Goal: Information Seeking & Learning: Learn about a topic

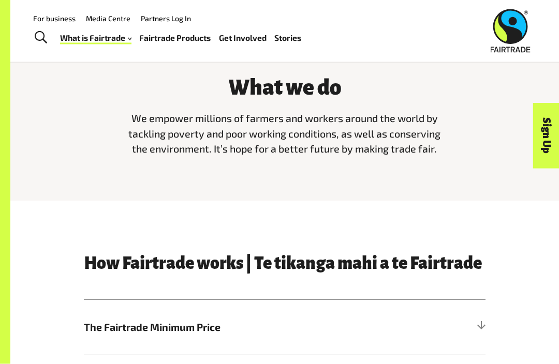
scroll to position [197, 0]
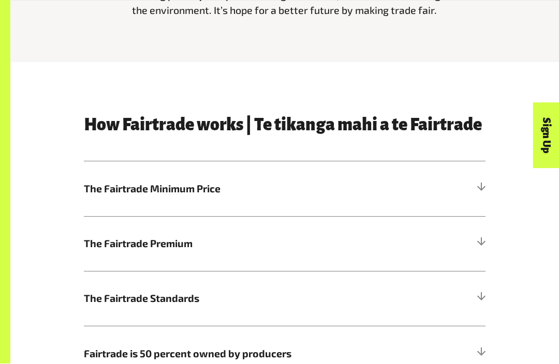
click at [423, 185] on h5 "The Fairtrade Minimum Price" at bounding box center [284, 189] width 401 height 55
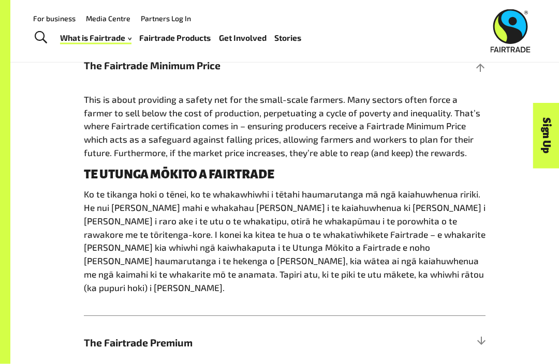
scroll to position [486, 0]
click at [464, 71] on h5 "The Fairtrade Minimum Price" at bounding box center [284, 65] width 401 height 55
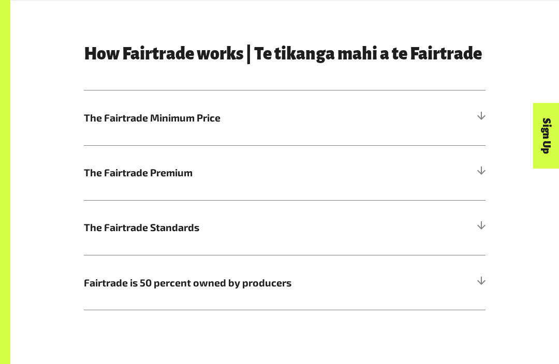
scroll to position [433, 0]
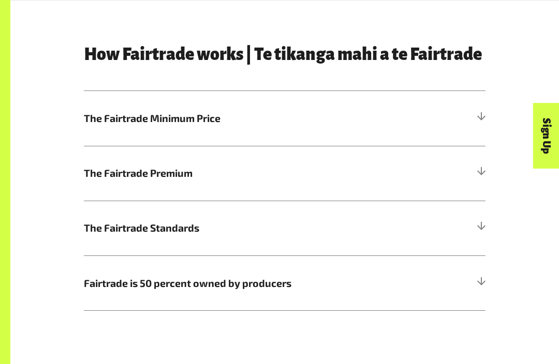
click at [427, 304] on h5 "Fairtrade is 50 percent owned by producers" at bounding box center [284, 283] width 401 height 55
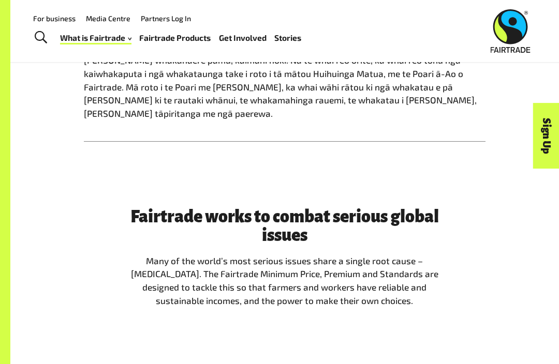
scroll to position [827, 0]
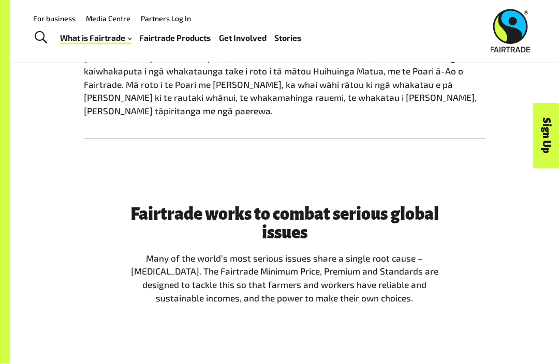
click at [177, 43] on link "Fairtrade Products" at bounding box center [174, 38] width 71 height 14
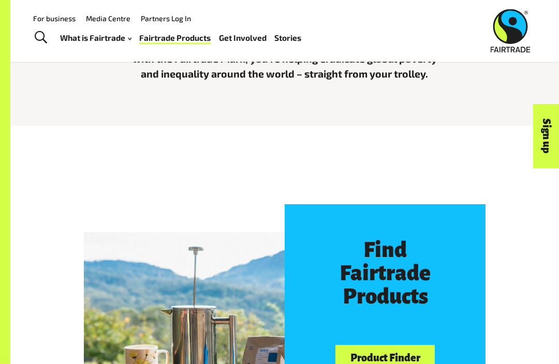
scroll to position [295, 0]
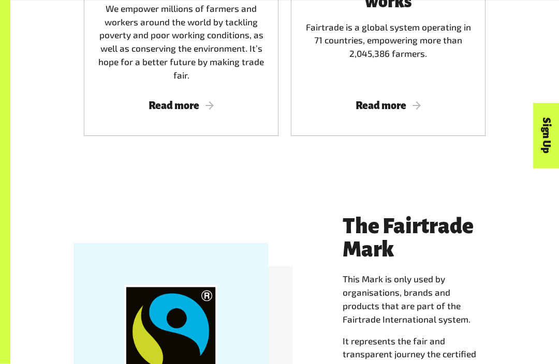
scroll to position [763, 0]
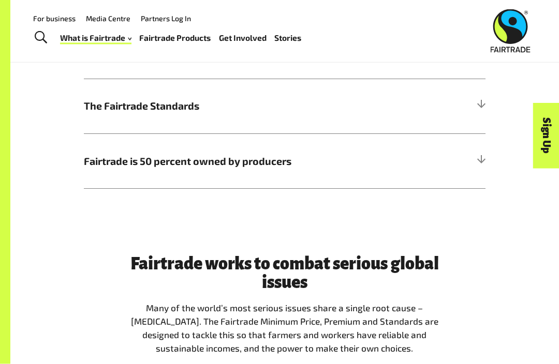
scroll to position [555, 0]
click at [455, 116] on h5 "The Fairtrade Standards" at bounding box center [284, 106] width 401 height 55
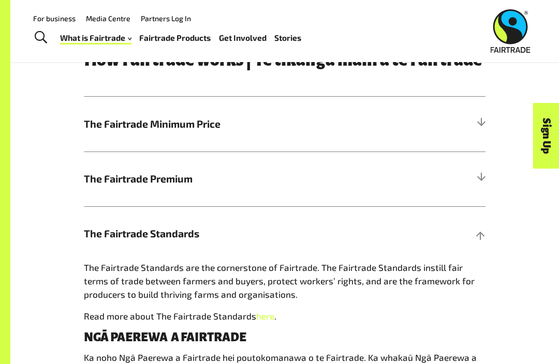
scroll to position [427, 0]
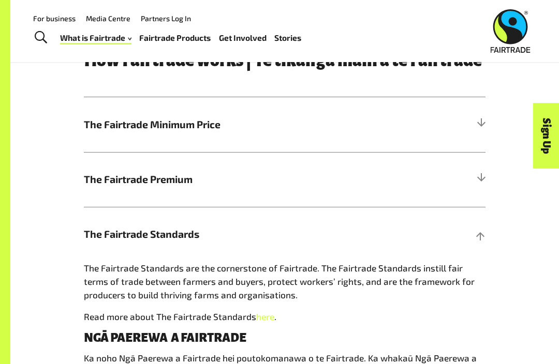
click at [456, 113] on h5 "The Fairtrade Minimum Price" at bounding box center [284, 124] width 401 height 55
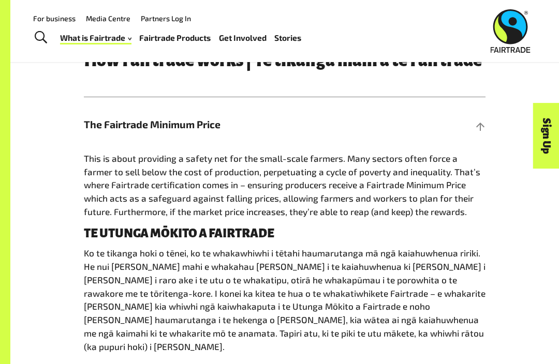
click at [473, 128] on h5 "The Fairtrade Minimum Price" at bounding box center [284, 124] width 401 height 55
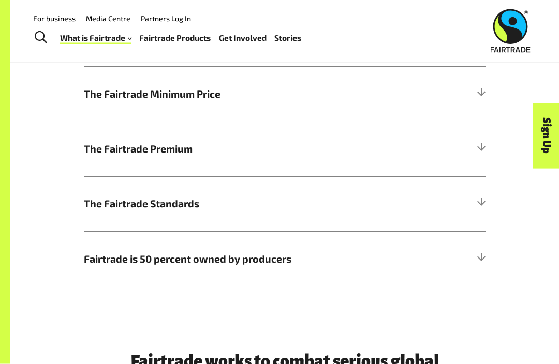
scroll to position [458, 0]
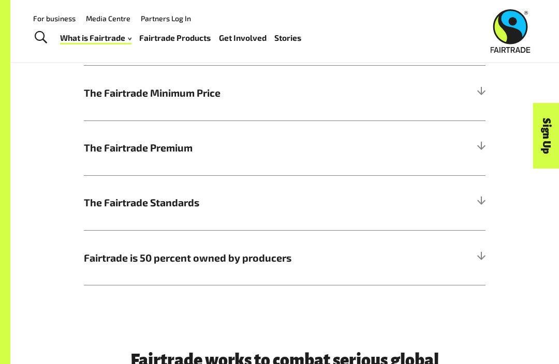
click at [99, 146] on span "The Fairtrade Premium" at bounding box center [234, 147] width 301 height 15
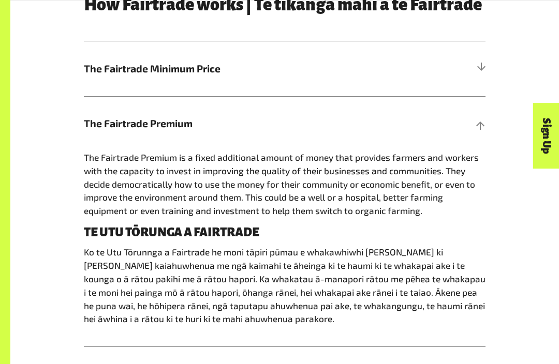
scroll to position [499, 0]
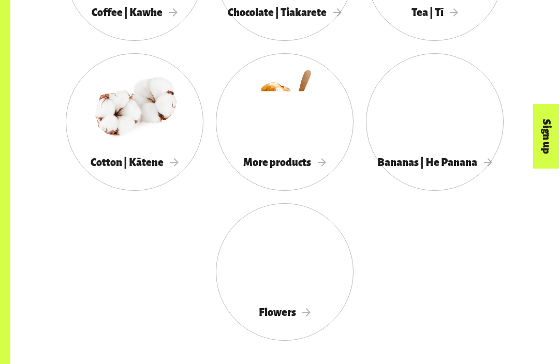
scroll to position [936, 0]
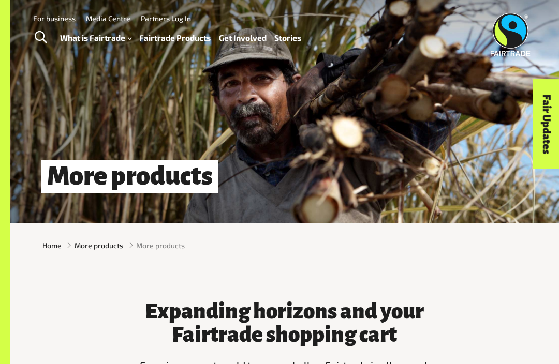
click at [100, 182] on h1 "More products" at bounding box center [129, 177] width 177 height 34
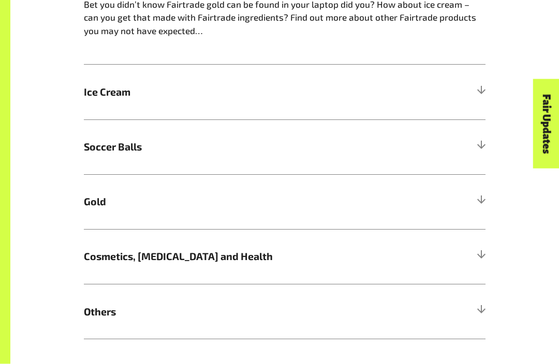
scroll to position [590, 0]
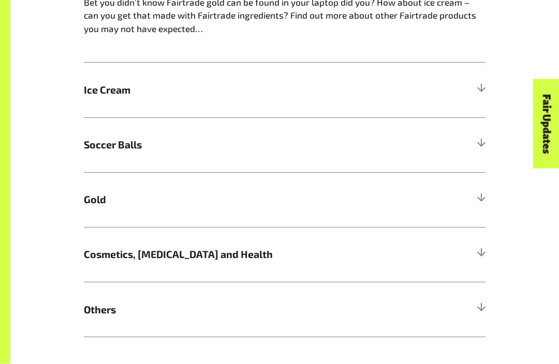
click at [108, 323] on h5 "Others" at bounding box center [284, 309] width 401 height 55
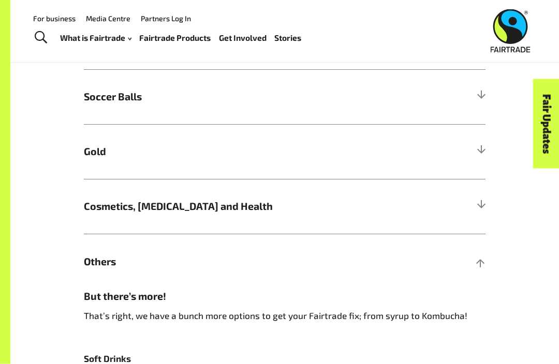
scroll to position [628, 0]
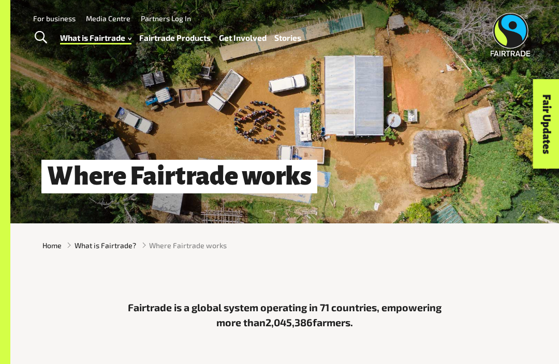
click at [522, 148] on div "Fair Updates" at bounding box center [487, 156] width 89 height 26
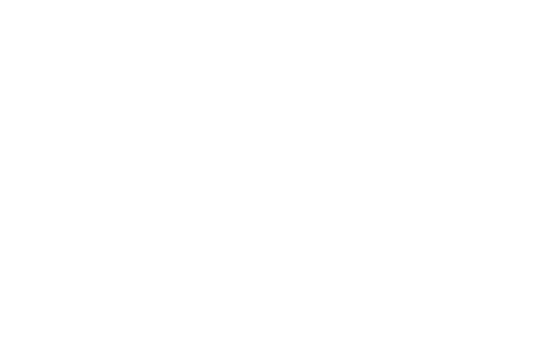
scroll to position [650, 0]
click at [443, 143] on div "Fair Updates" at bounding box center [487, 156] width 89 height 26
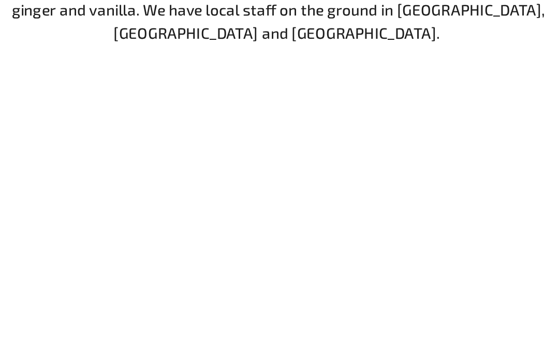
scroll to position [1166, 0]
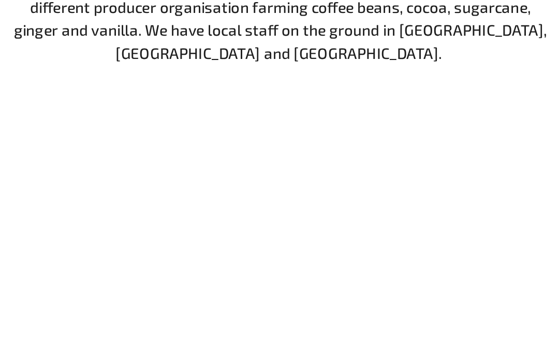
click at [277, 211] on div "Fairtrade in the Pacific Fairtrade Australia [GEOGRAPHIC_DATA] is focused on th…" at bounding box center [284, 199] width 548 height 380
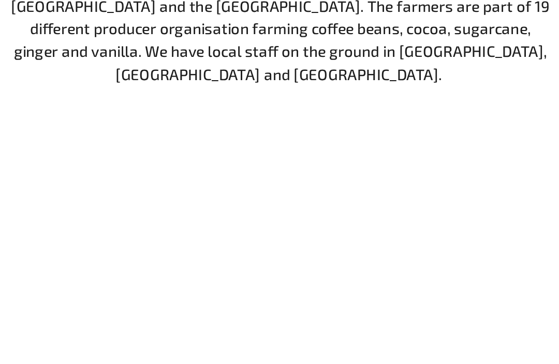
click at [326, 93] on div "Fairtrade in the Pacific Fairtrade Australia [GEOGRAPHIC_DATA] is focused on th…" at bounding box center [284, 182] width 331 height 347
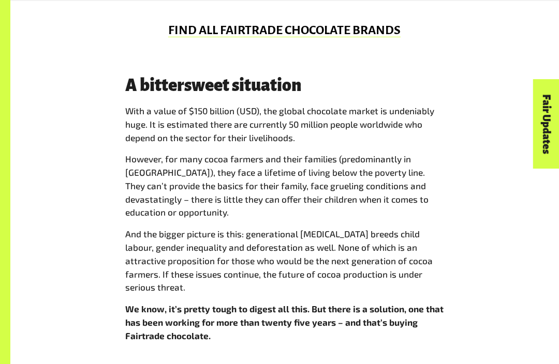
scroll to position [709, 0]
